Goal: Task Accomplishment & Management: Manage account settings

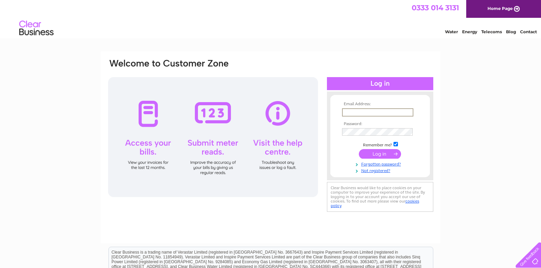
click at [377, 111] on input "text" at bounding box center [377, 112] width 71 height 8
type input "juliet@millhousestud.com"
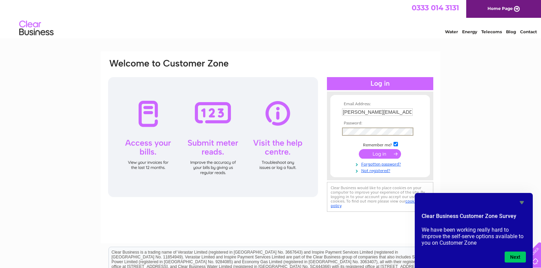
click at [388, 155] on input "submit" at bounding box center [380, 154] width 42 height 10
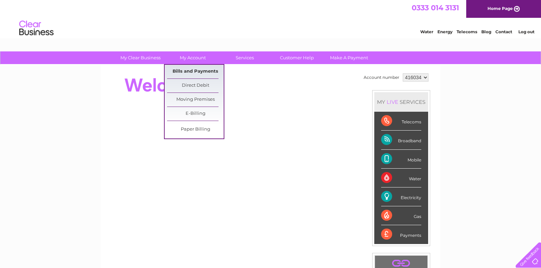
click at [198, 73] on link "Bills and Payments" at bounding box center [195, 72] width 57 height 14
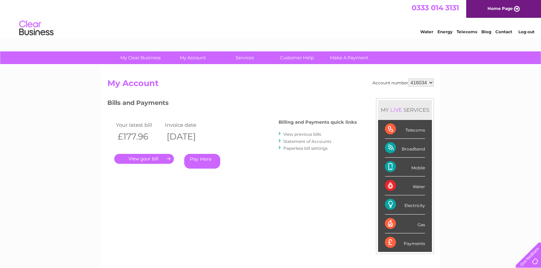
click at [142, 159] on link "." at bounding box center [144, 159] width 60 height 10
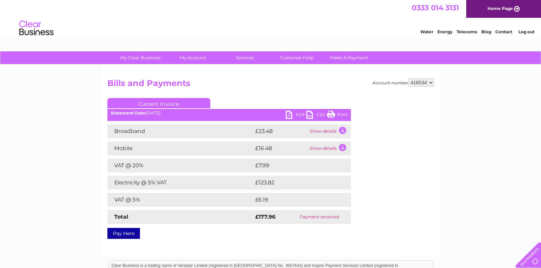
click at [291, 116] on link "PDF" at bounding box center [296, 116] width 21 height 10
